Goal: Information Seeking & Learning: Learn about a topic

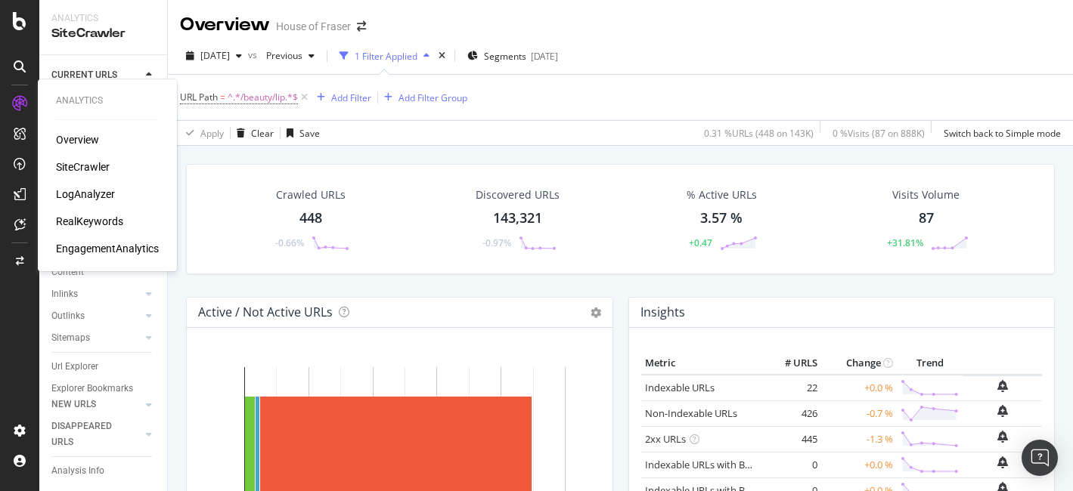
click at [62, 141] on div "Overview" at bounding box center [77, 139] width 43 height 15
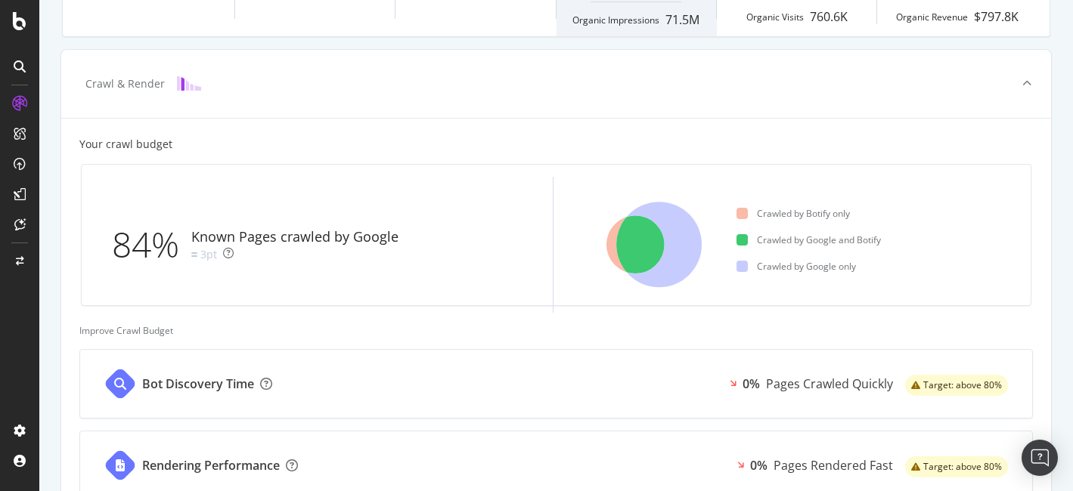
scroll to position [317, 0]
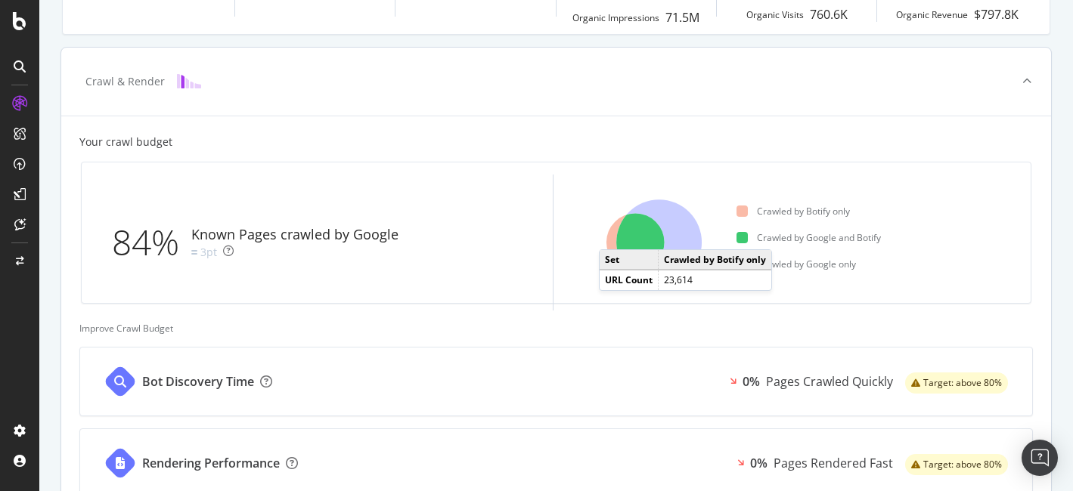
click at [614, 234] on icon at bounding box center [635, 243] width 58 height 58
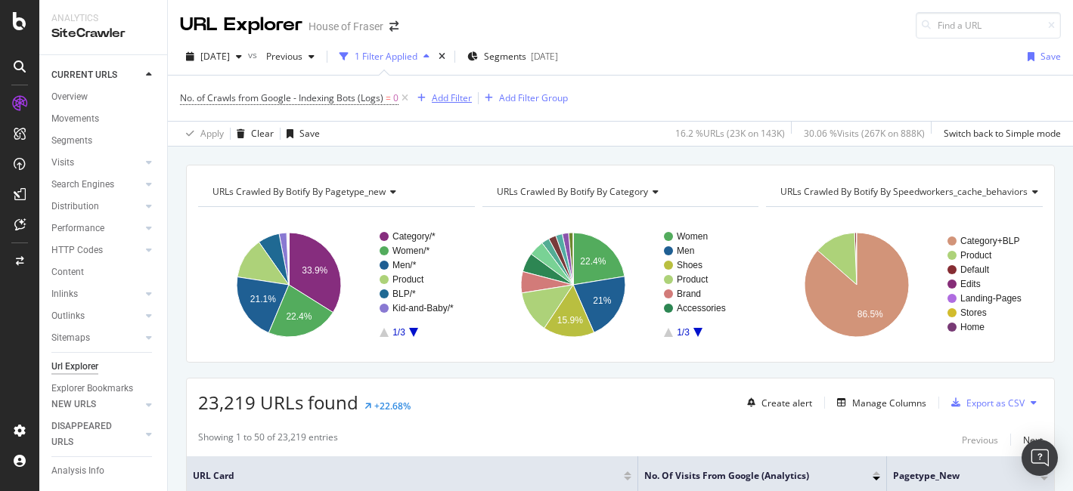
click at [445, 104] on div "Add Filter" at bounding box center [452, 97] width 40 height 13
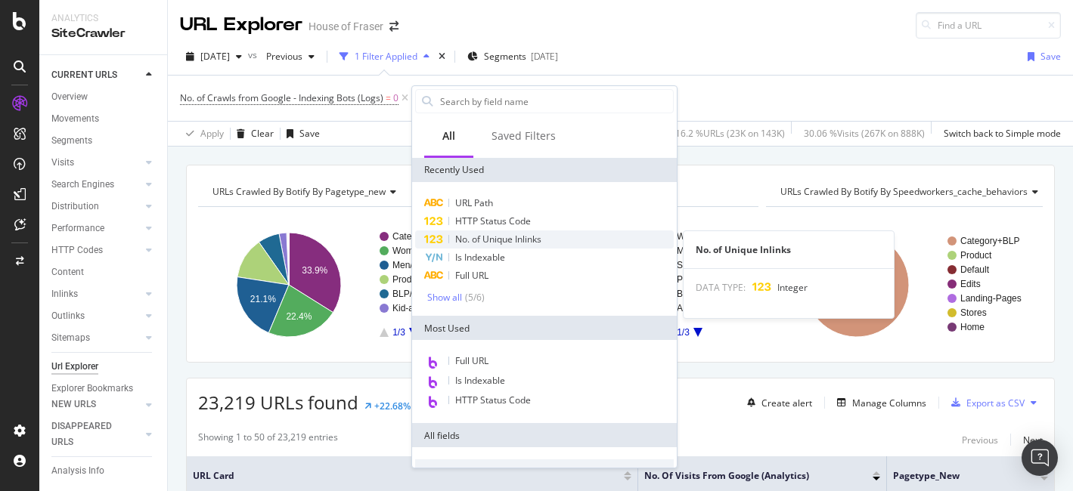
click at [444, 246] on div "No. of Unique Inlinks" at bounding box center [544, 240] width 259 height 18
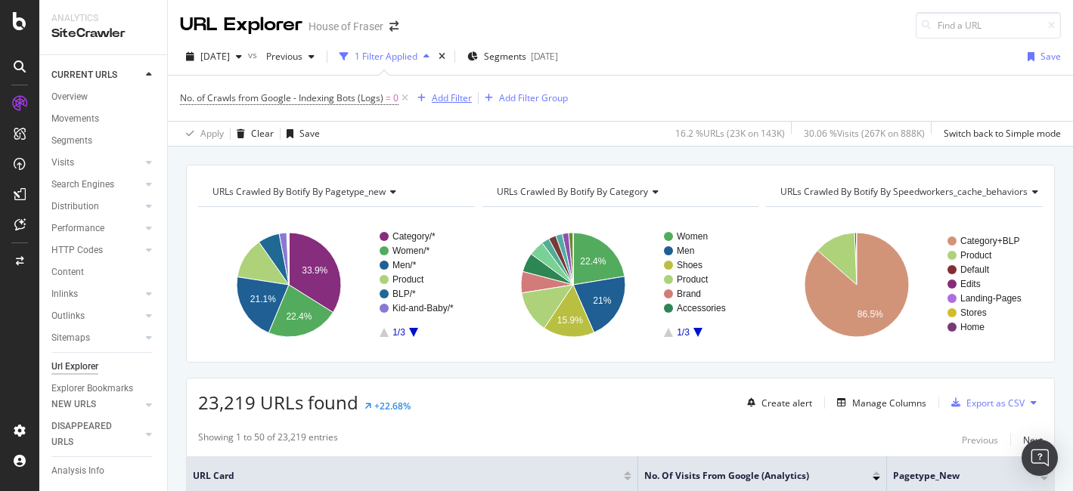
click at [451, 98] on div "Add Filter" at bounding box center [452, 97] width 40 height 13
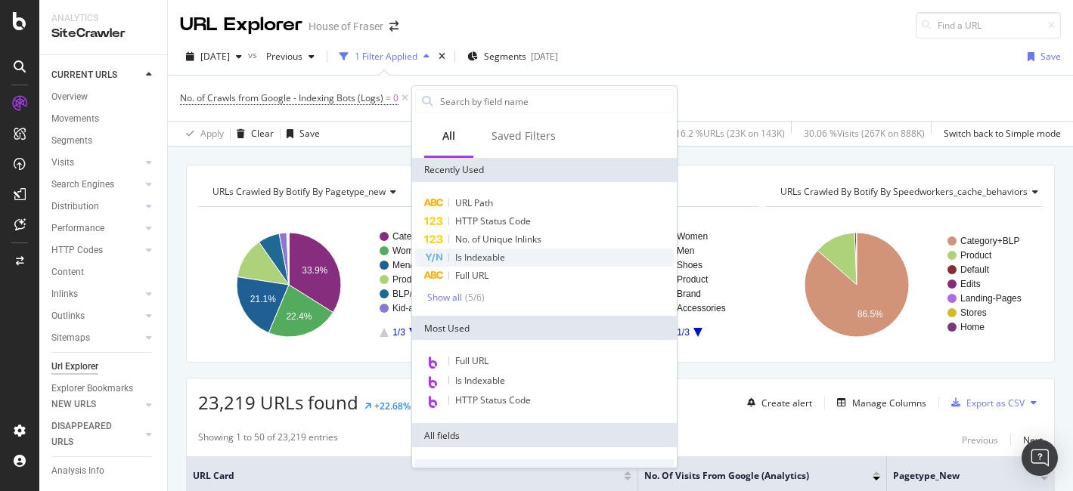
click at [471, 259] on span "Is Indexable" at bounding box center [480, 257] width 50 height 13
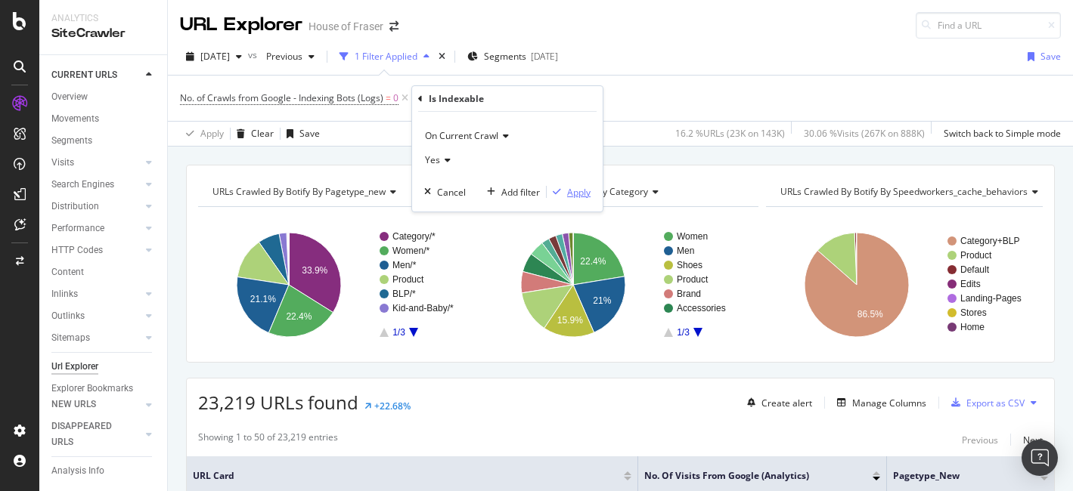
click at [582, 194] on div "Apply" at bounding box center [578, 192] width 23 height 13
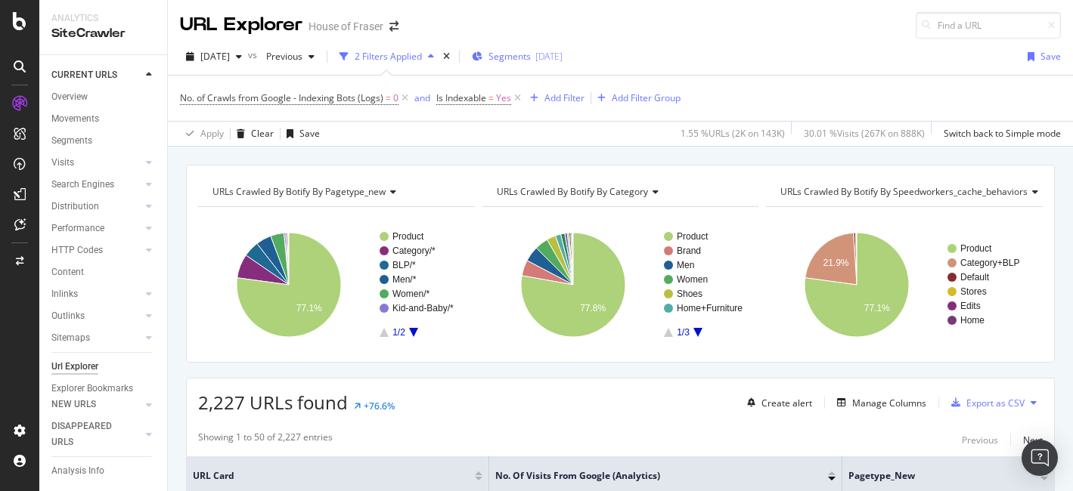
click at [526, 59] on span "Segments" at bounding box center [509, 56] width 42 height 13
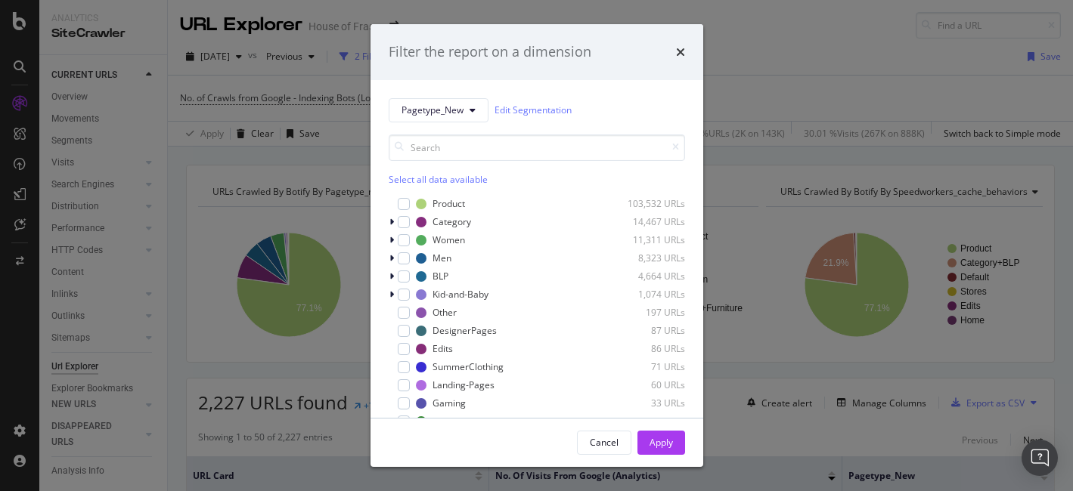
click at [416, 178] on div "Select all data available" at bounding box center [537, 179] width 296 height 13
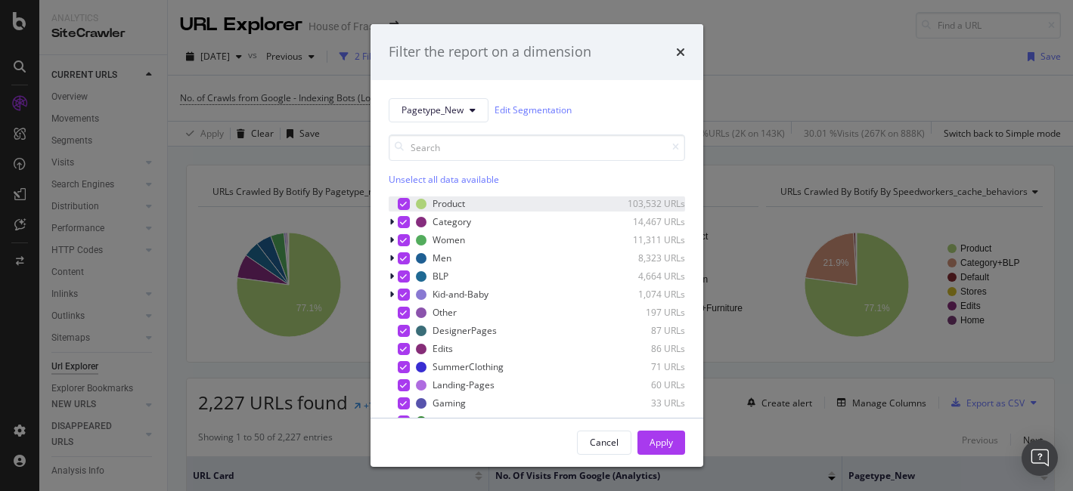
click at [407, 201] on div "modal" at bounding box center [404, 204] width 12 height 12
click at [677, 441] on button "Apply" at bounding box center [661, 443] width 48 height 24
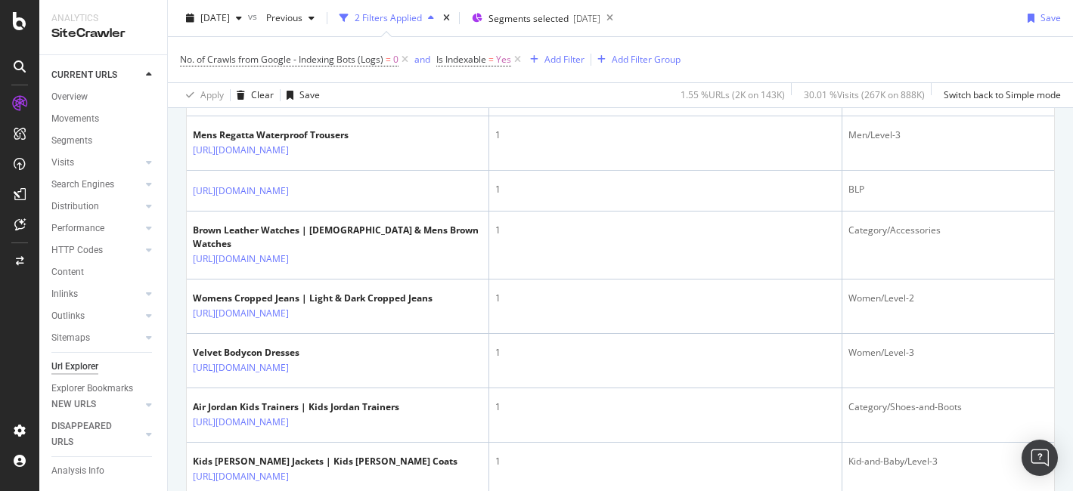
scroll to position [2313, 0]
